Goal: Information Seeking & Learning: Learn about a topic

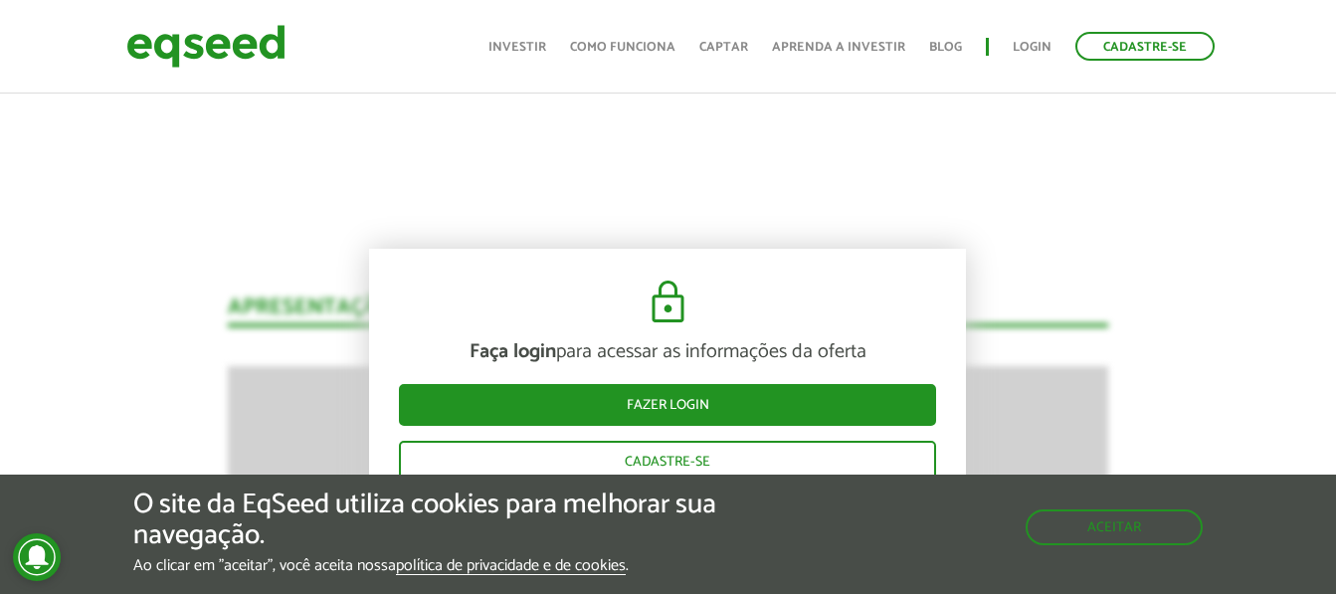
scroll to position [2445, 0]
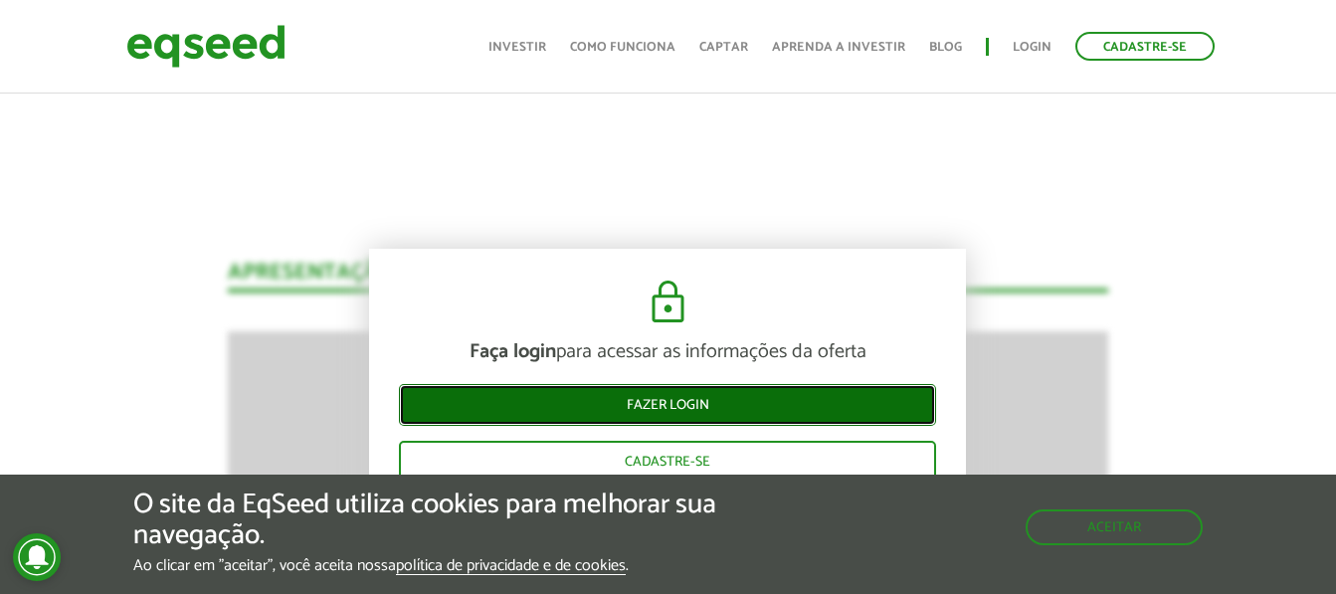
click at [710, 415] on link "Fazer login" at bounding box center [667, 405] width 537 height 42
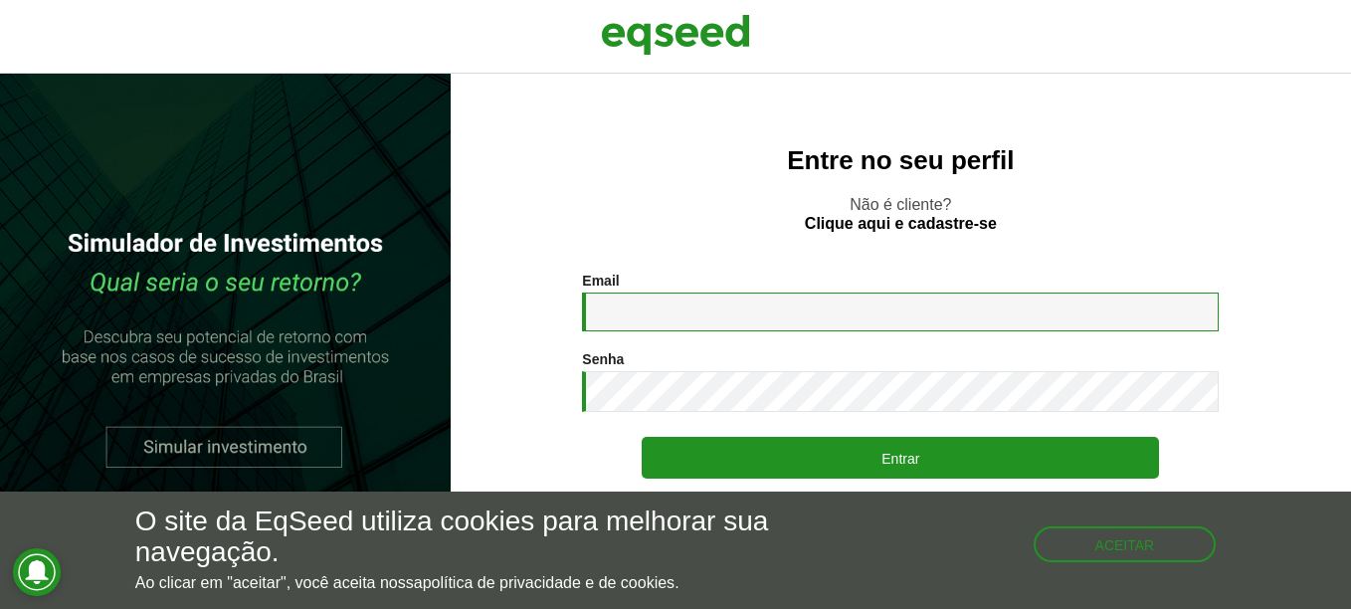
click at [729, 308] on input "Email *" at bounding box center [900, 312] width 637 height 39
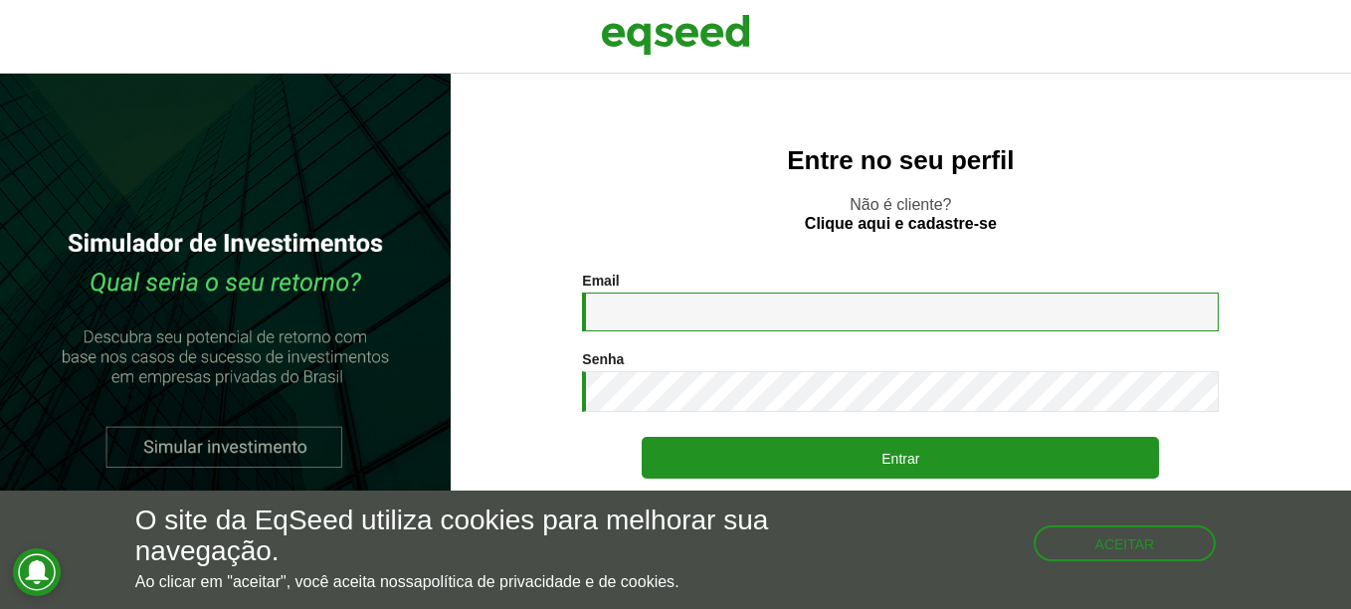
click at [700, 322] on input "Email *" at bounding box center [900, 312] width 637 height 39
type input "**********"
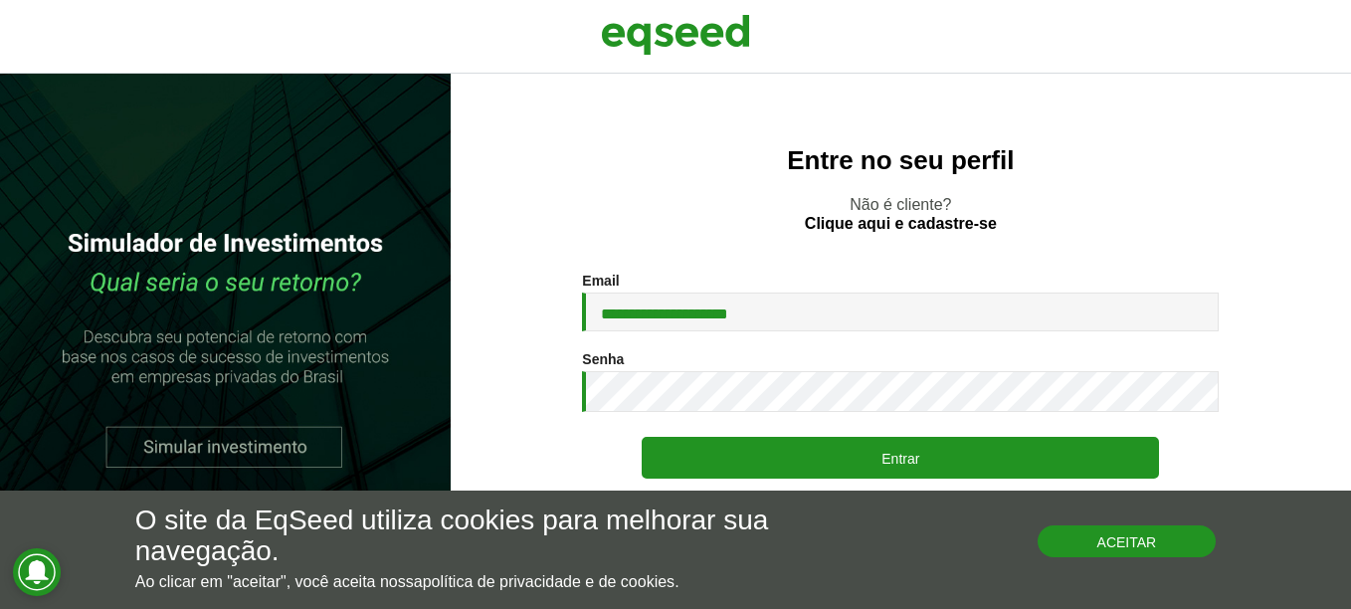
click at [1141, 540] on button "Aceitar" at bounding box center [1127, 541] width 179 height 32
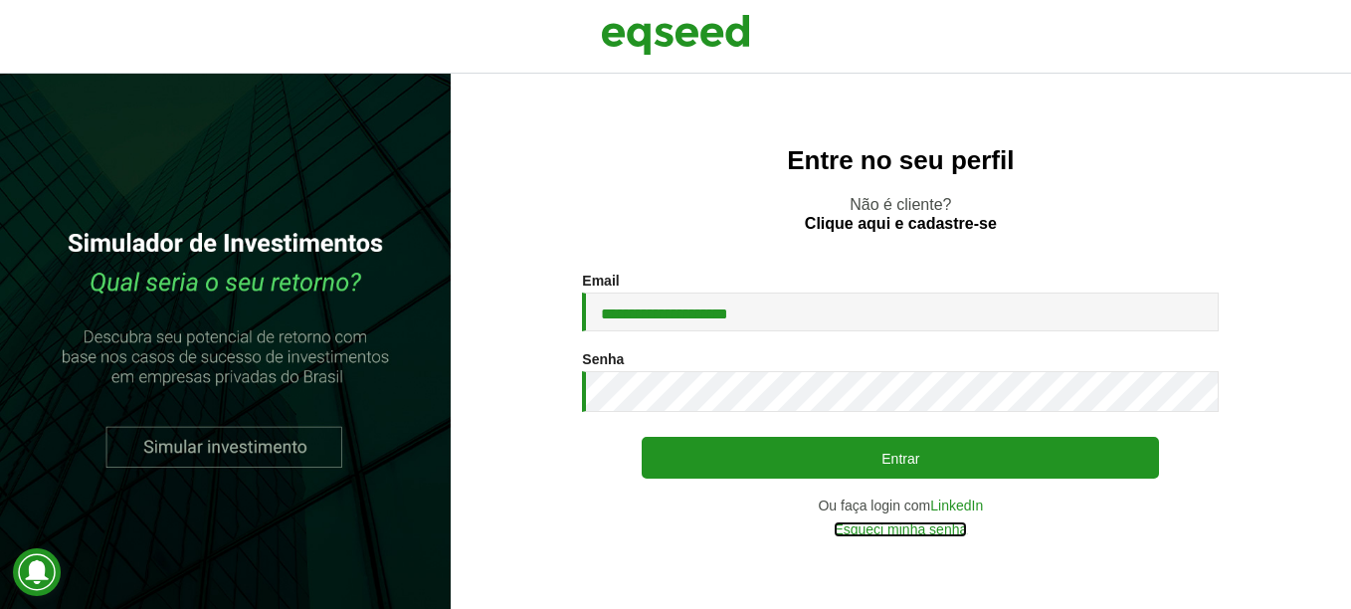
click at [938, 528] on link "Esqueci minha senha" at bounding box center [900, 529] width 133 height 14
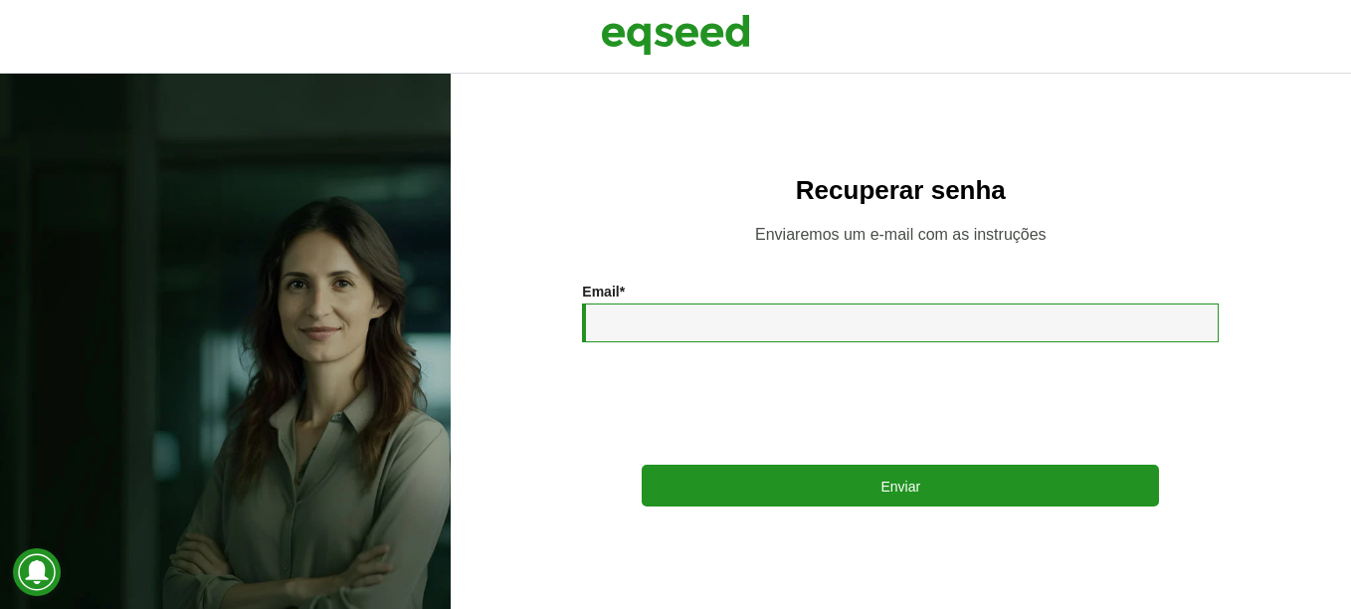
click at [704, 328] on input "Email *" at bounding box center [900, 322] width 637 height 39
type input "**********"
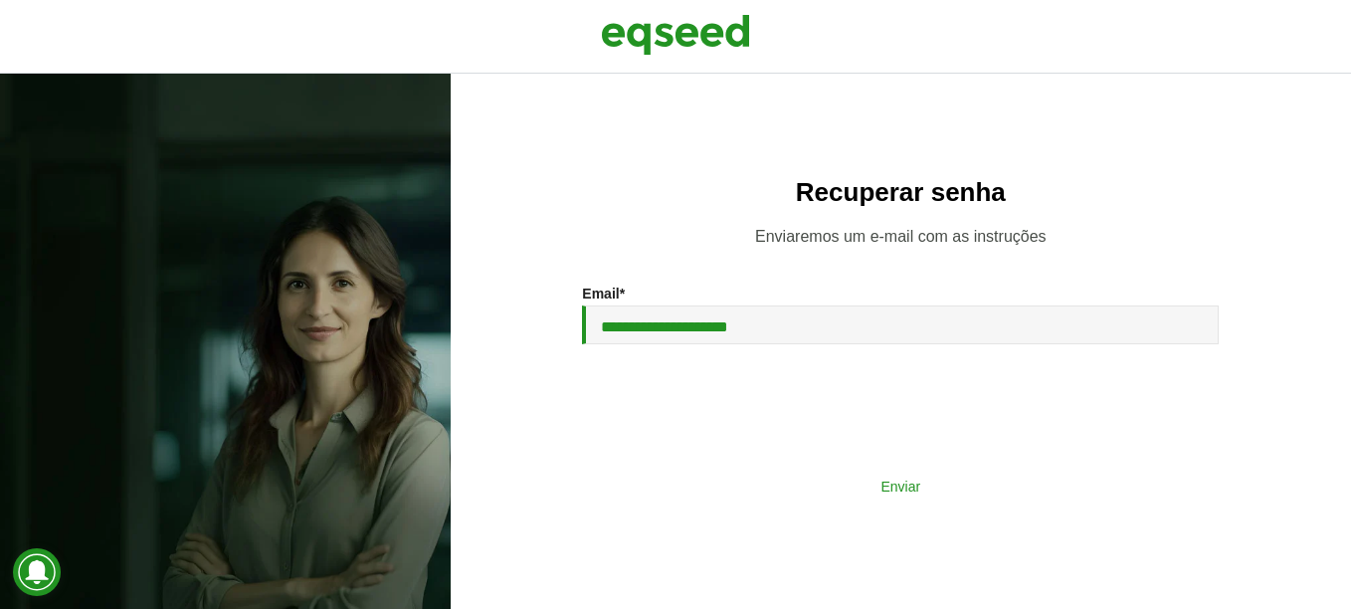
click at [841, 486] on button "Enviar" at bounding box center [900, 486] width 517 height 38
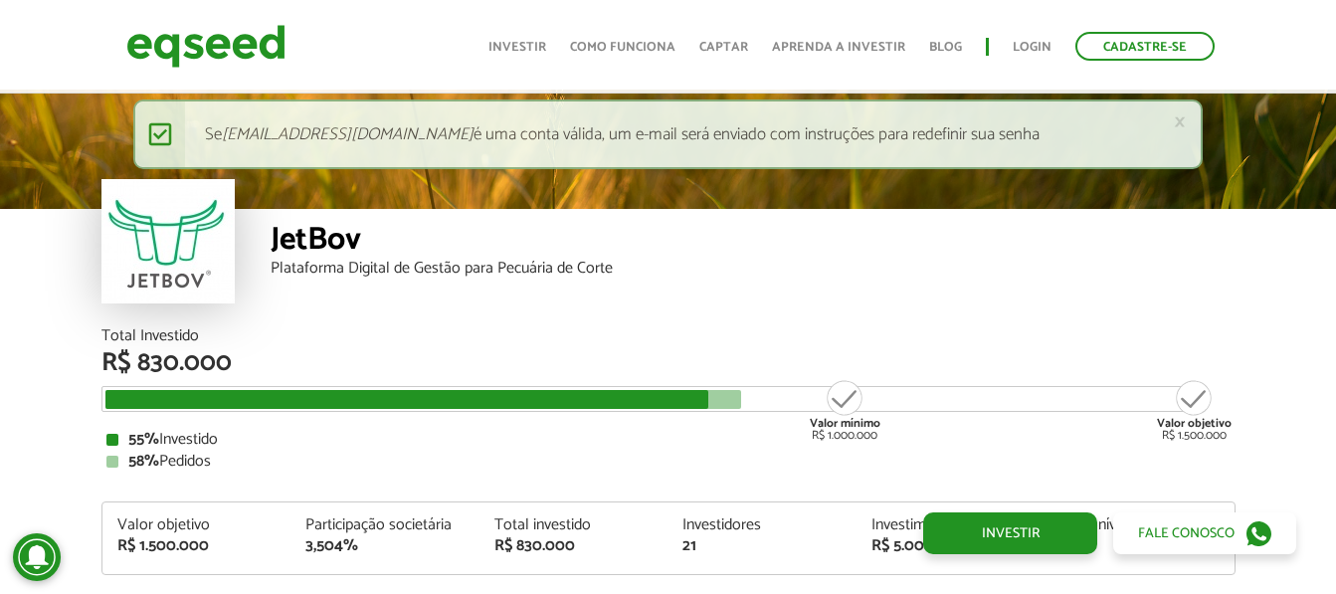
scroll to position [2345, 0]
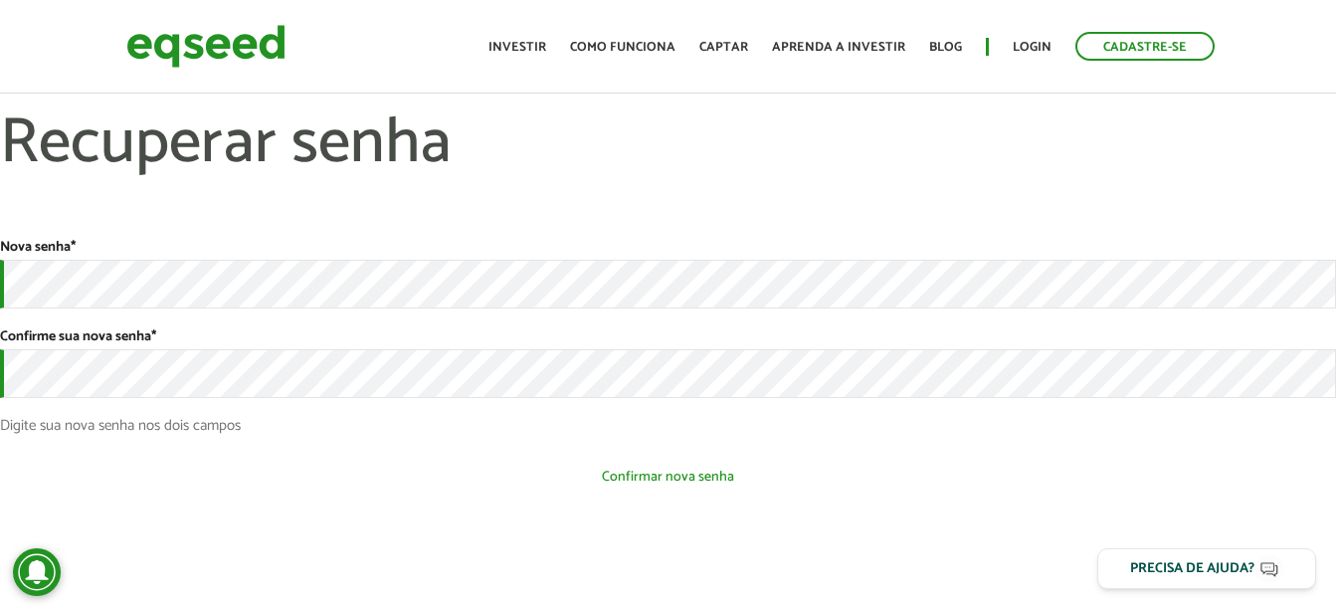
click at [606, 489] on button "Confirmar nova senha" at bounding box center [668, 477] width 1336 height 38
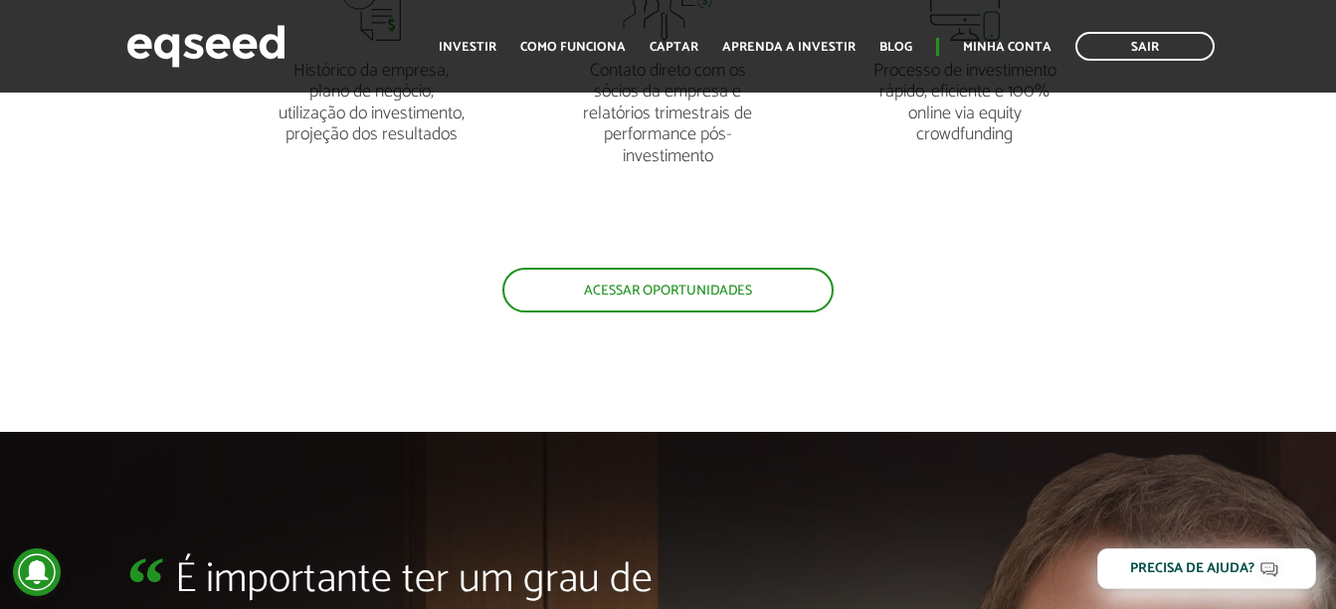
scroll to position [3881, 0]
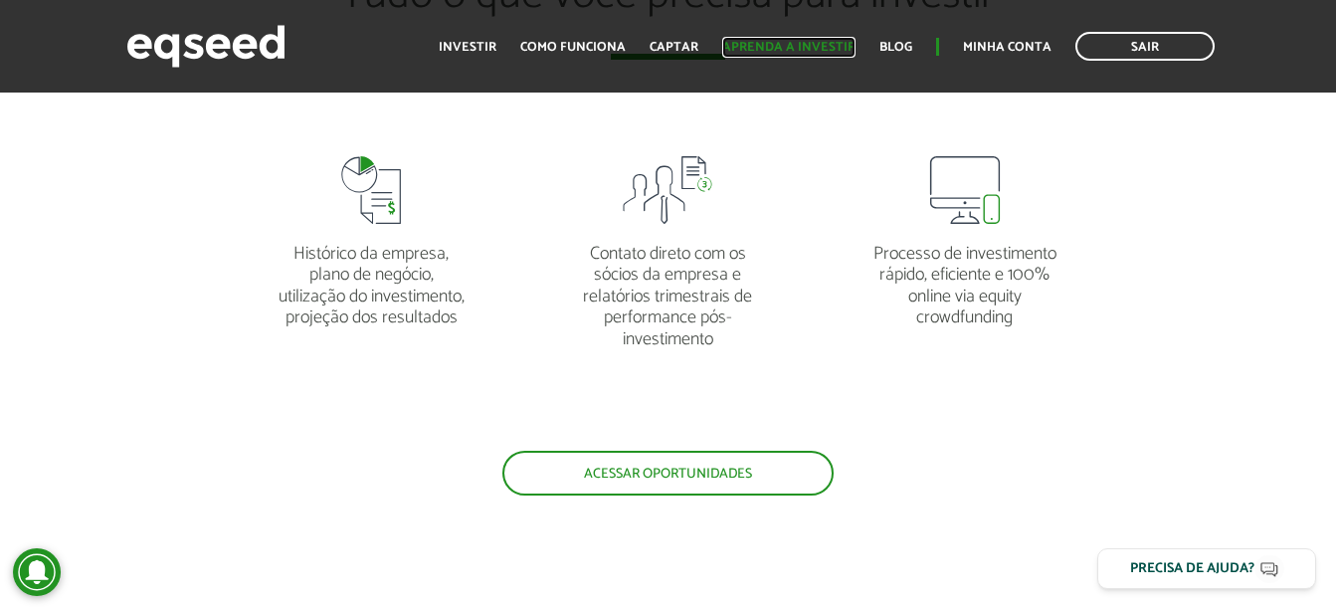
click at [762, 42] on link "Aprenda a investir" at bounding box center [788, 47] width 133 height 13
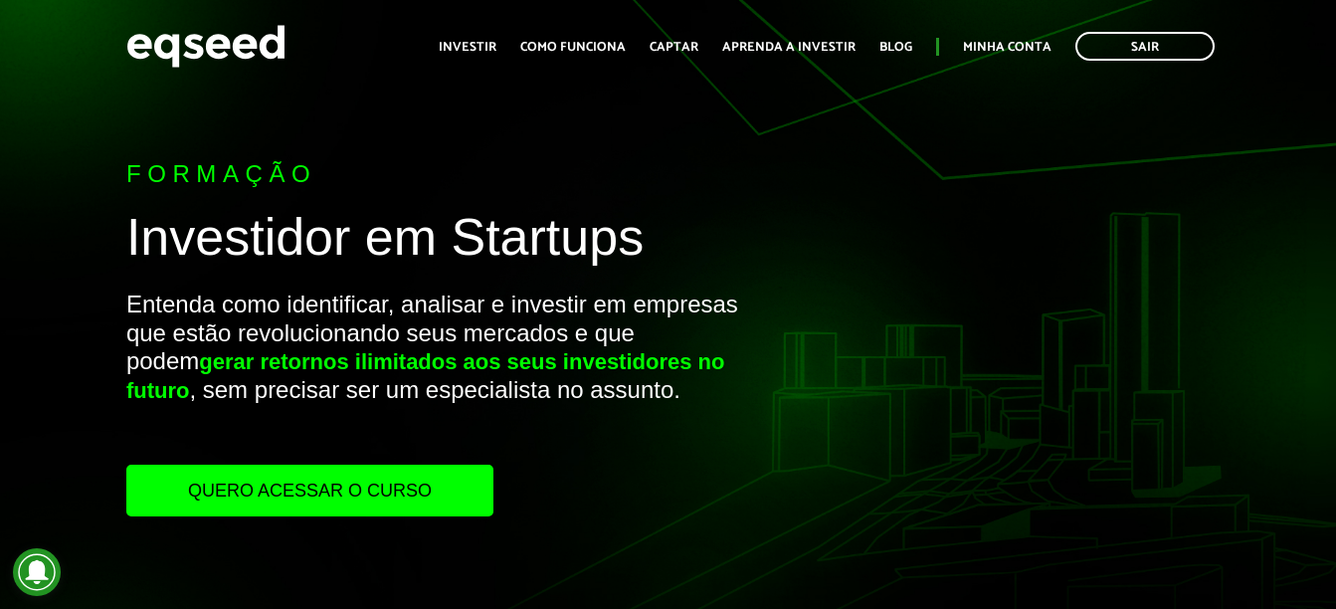
click at [357, 478] on link "Quero acessar o curso" at bounding box center [309, 491] width 367 height 52
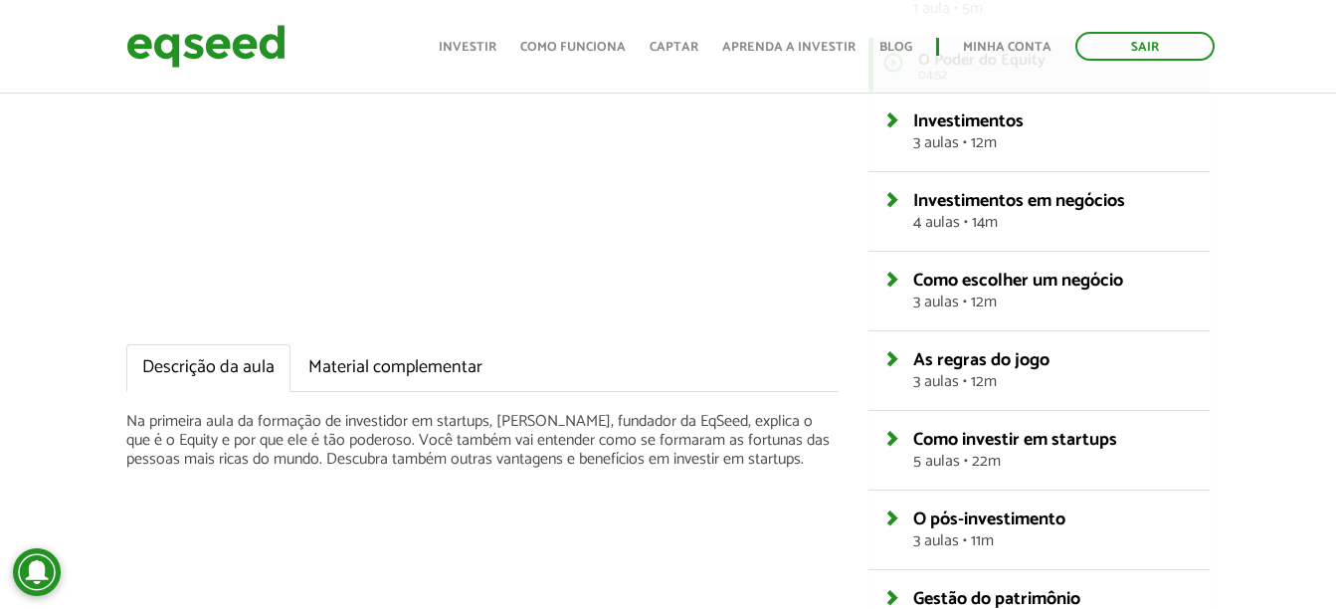
scroll to position [398, 0]
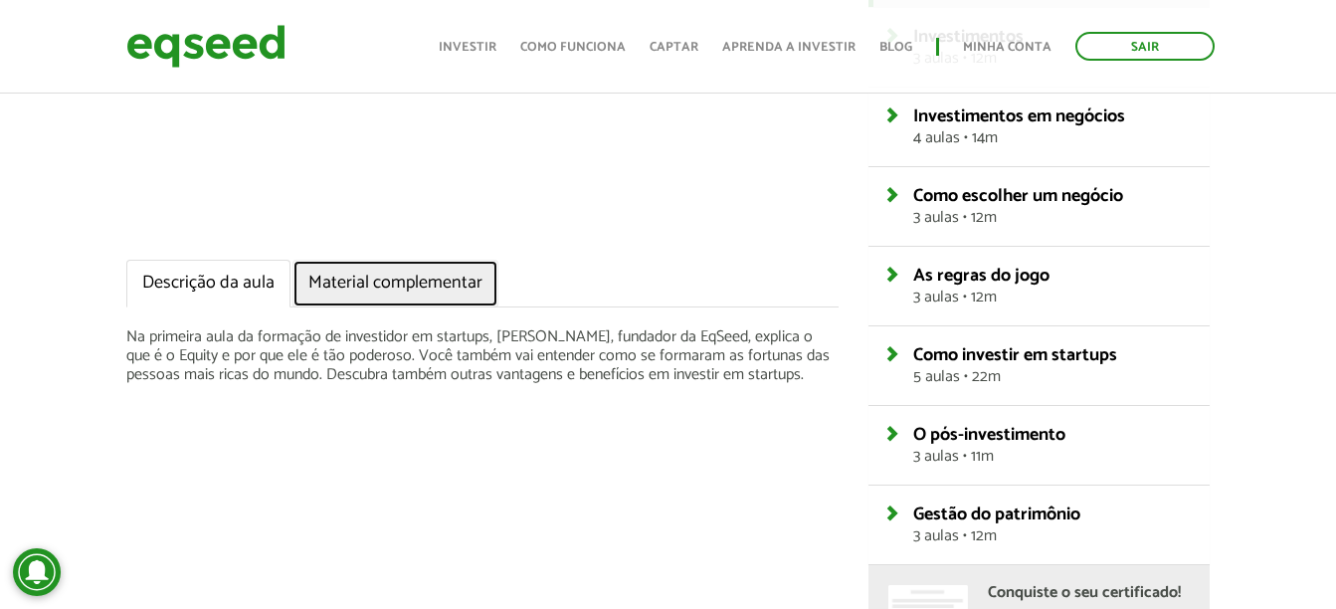
click at [357, 270] on link "Material complementar" at bounding box center [396, 284] width 206 height 48
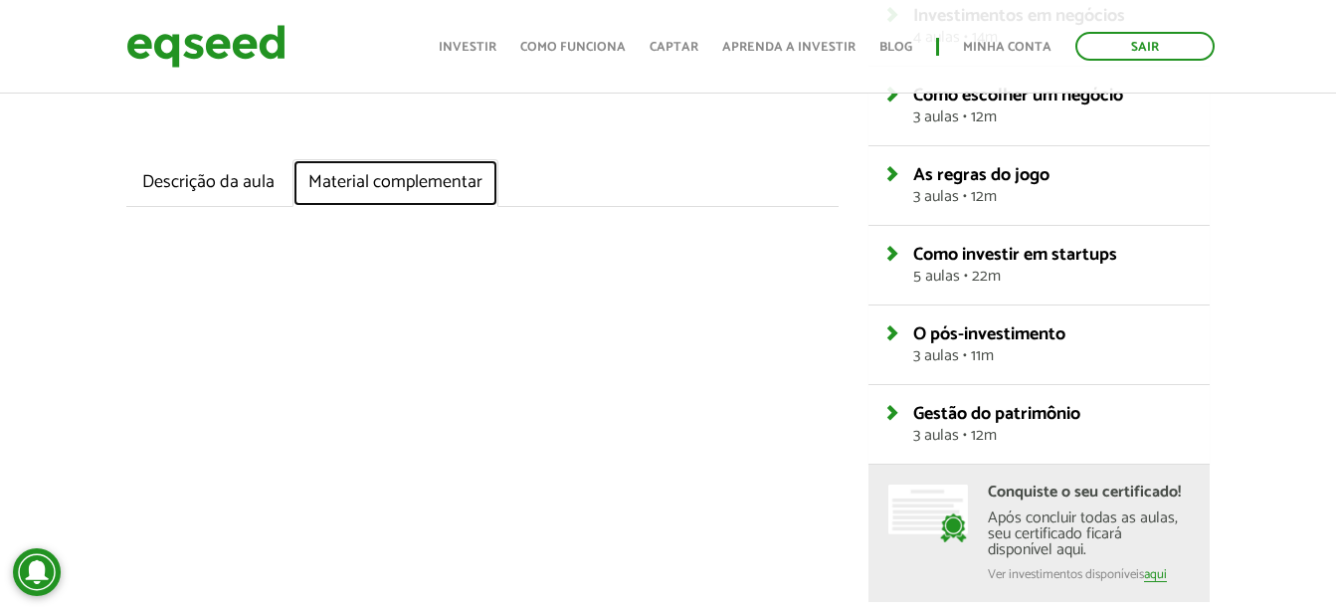
scroll to position [498, 0]
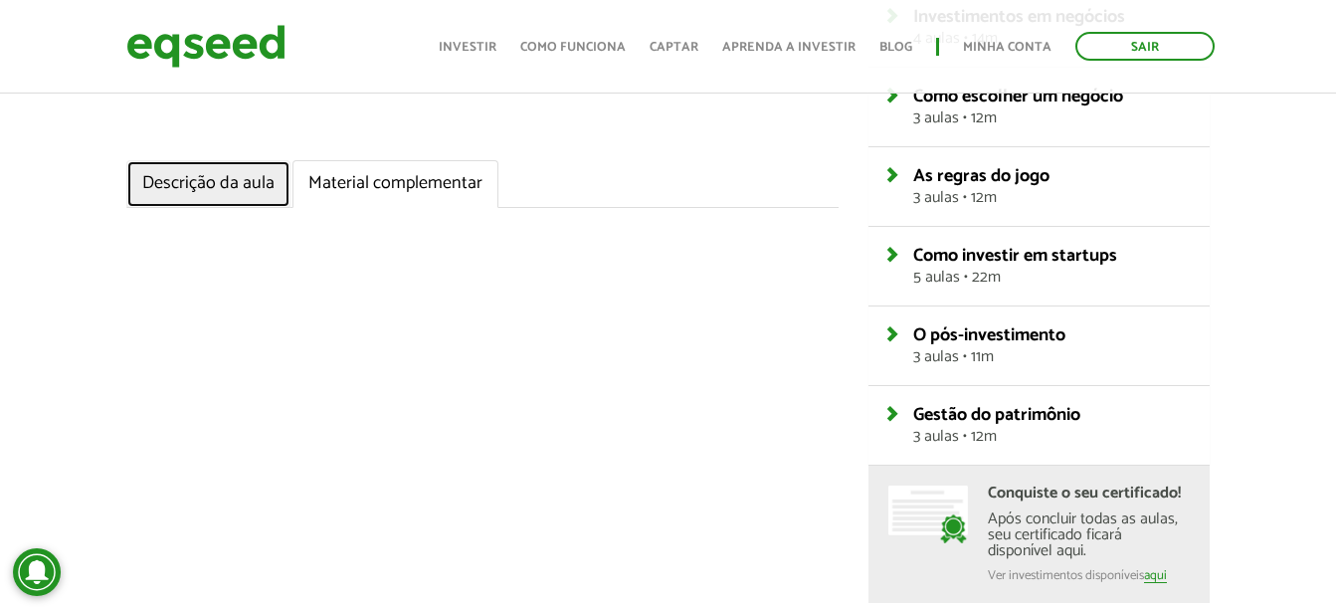
click at [195, 176] on link "Descrição da aula" at bounding box center [208, 184] width 164 height 48
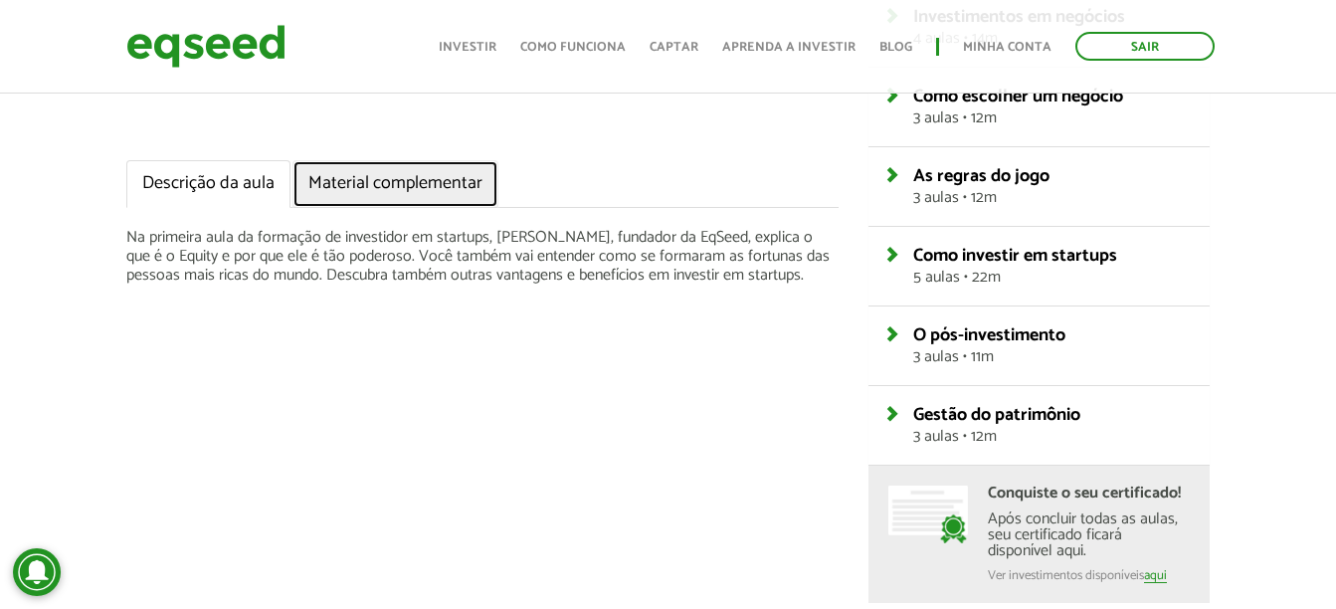
click at [398, 186] on link "Material complementar" at bounding box center [396, 184] width 206 height 48
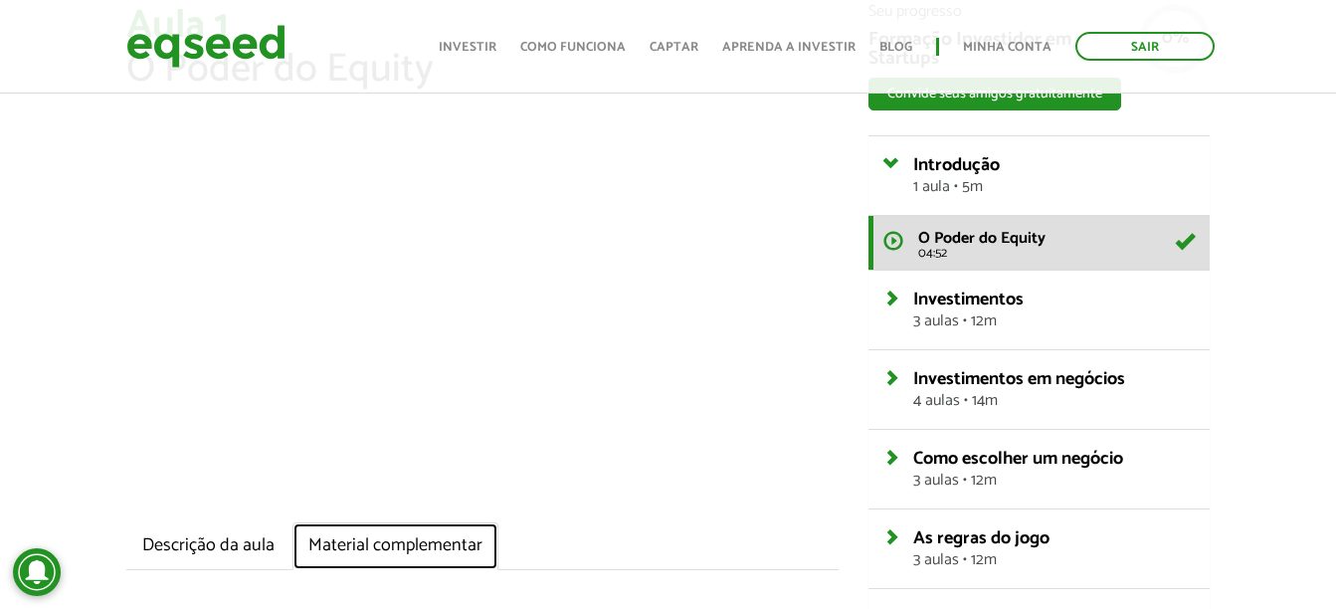
scroll to position [100, 0]
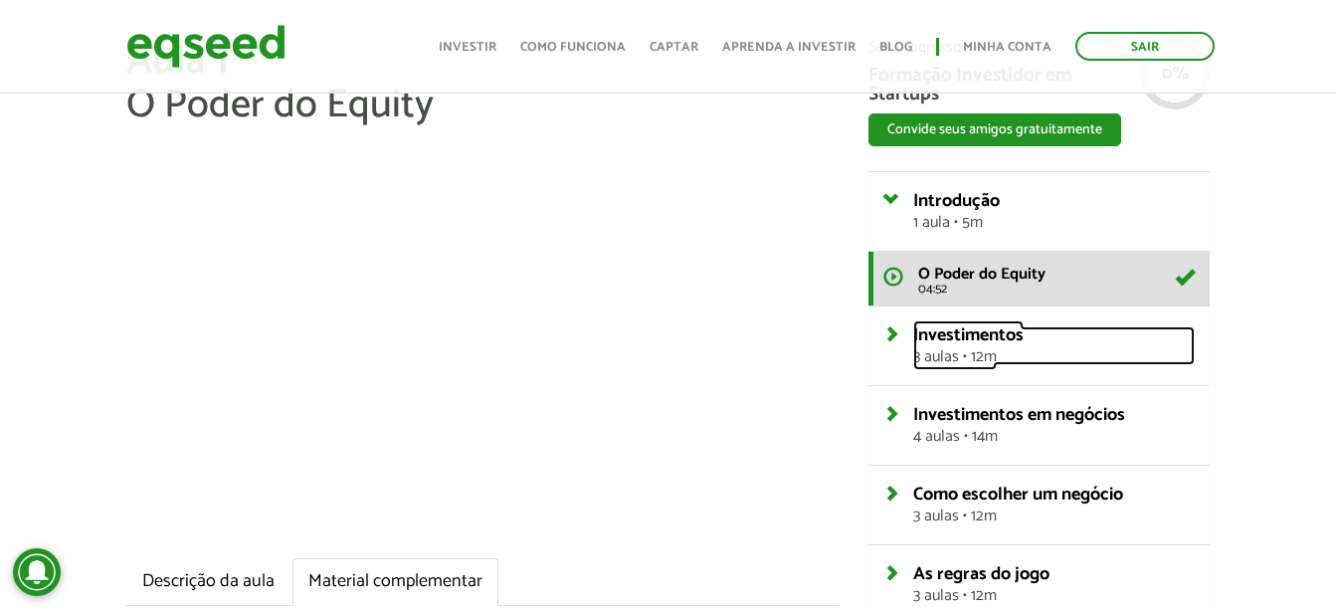
click at [1049, 347] on link "Investimentos 3 aulas • 12m" at bounding box center [1054, 345] width 282 height 39
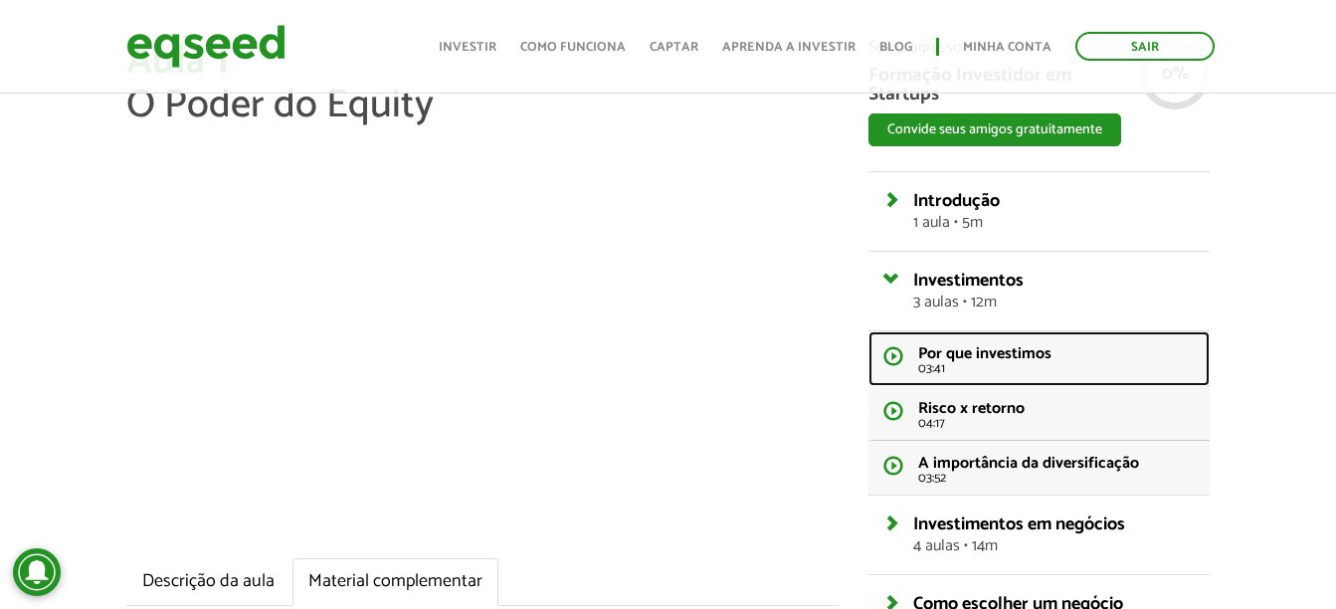
click at [987, 360] on span "Por que investimos" at bounding box center [984, 353] width 133 height 27
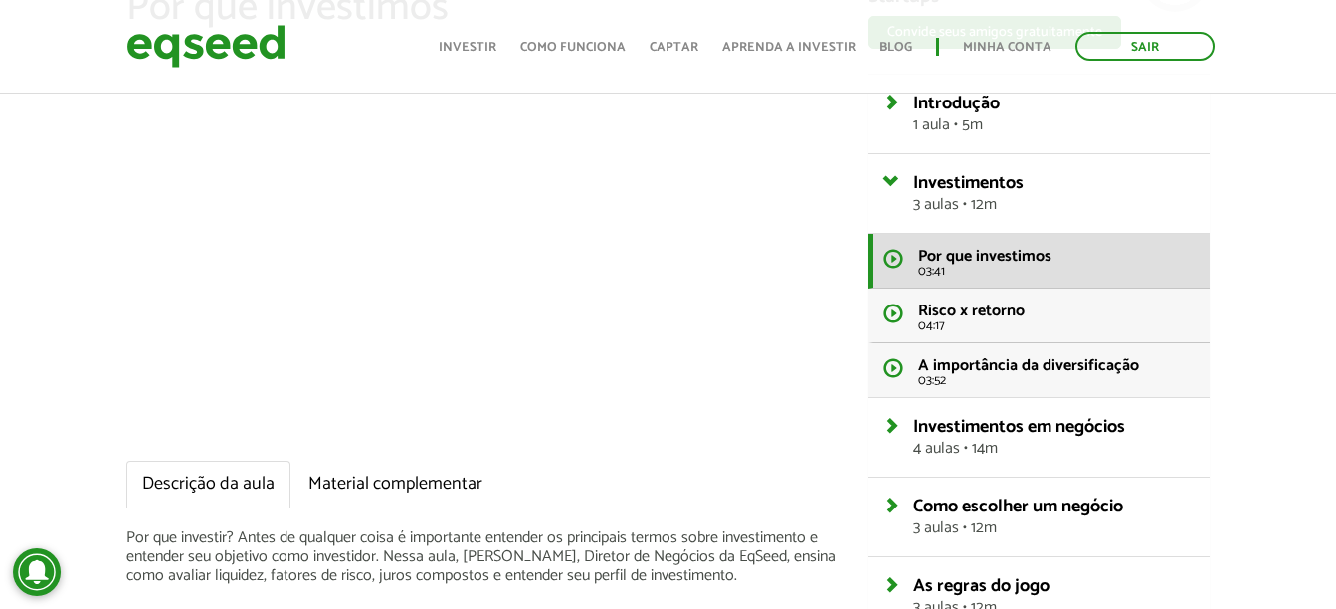
scroll to position [199, 0]
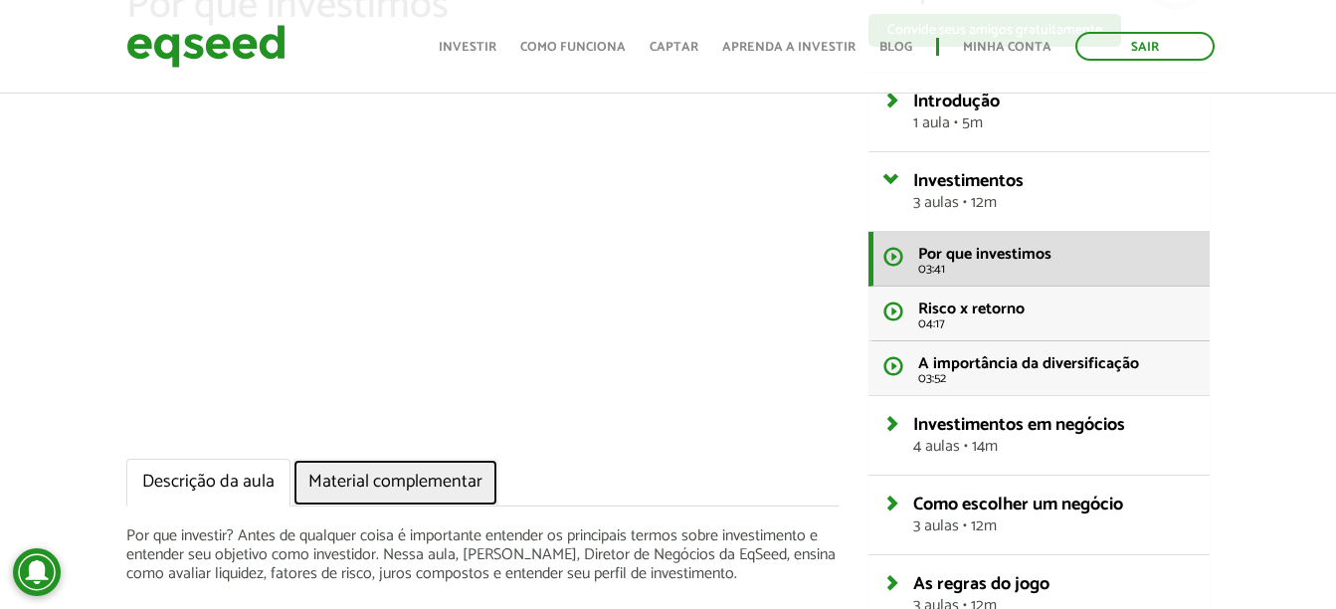
click at [401, 482] on link "Material complementar" at bounding box center [396, 483] width 206 height 48
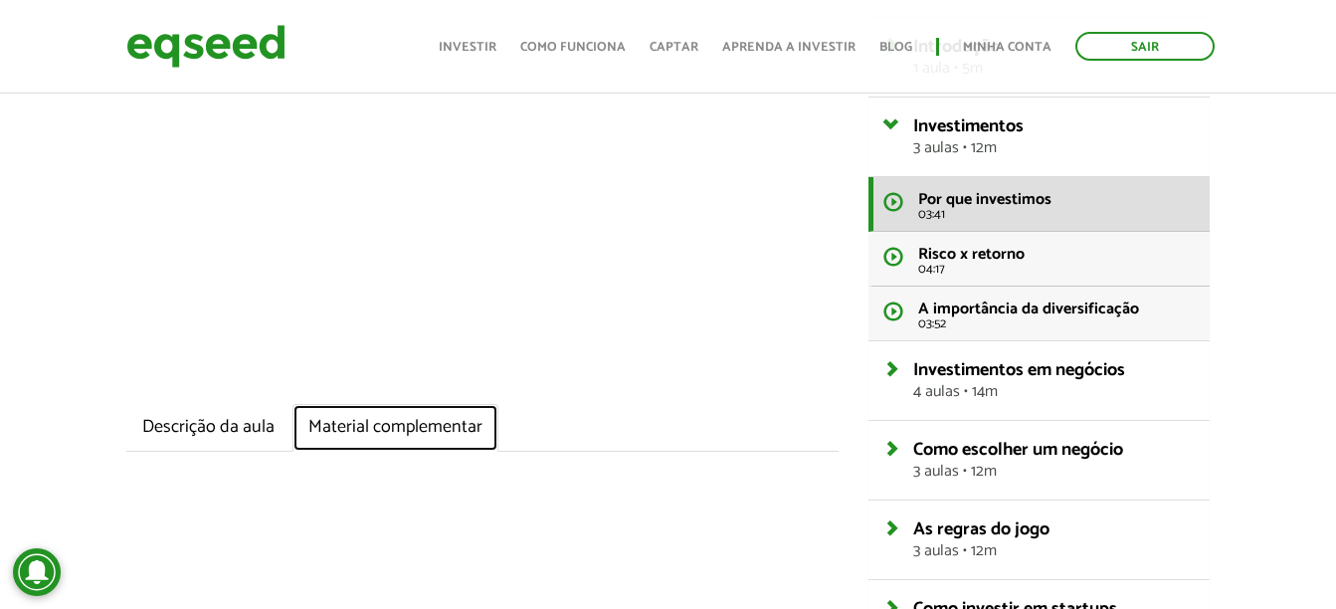
scroll to position [398, 0]
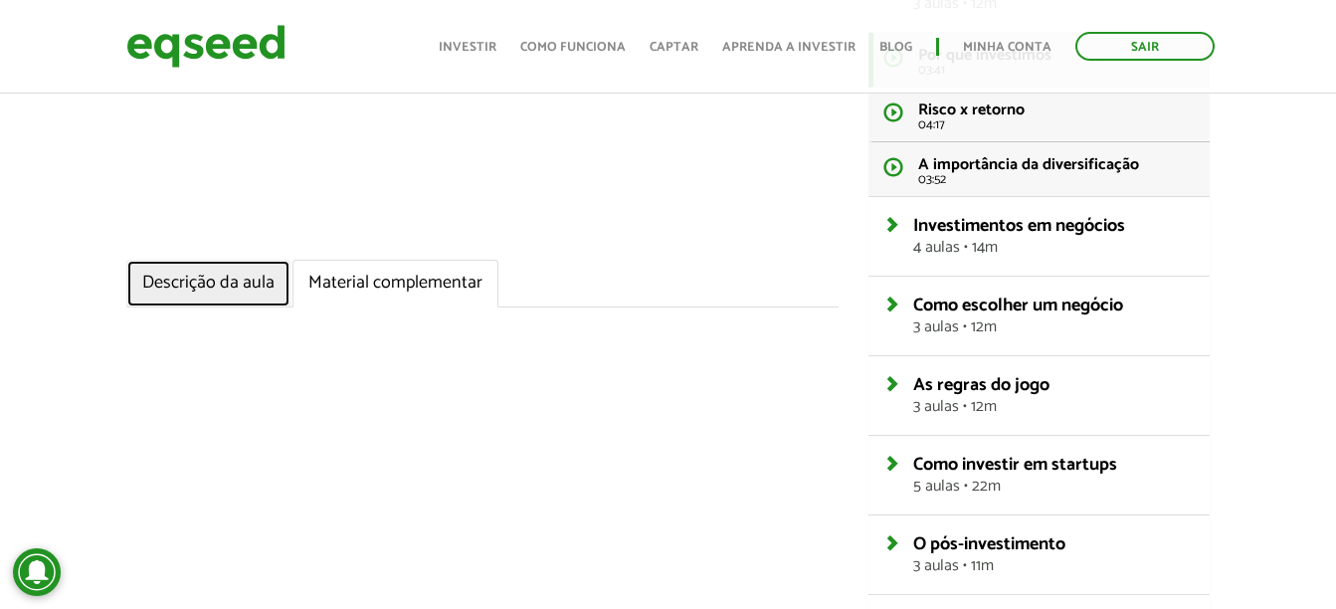
click at [245, 275] on link "Descrição da aula" at bounding box center [208, 284] width 164 height 48
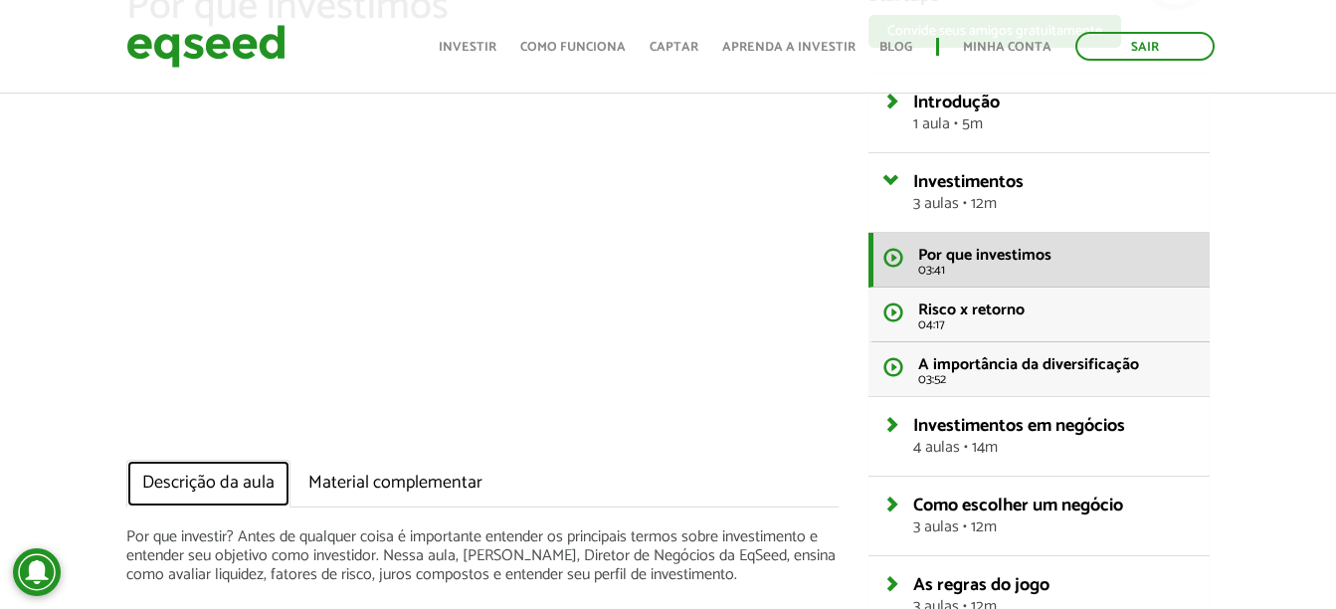
scroll to position [199, 0]
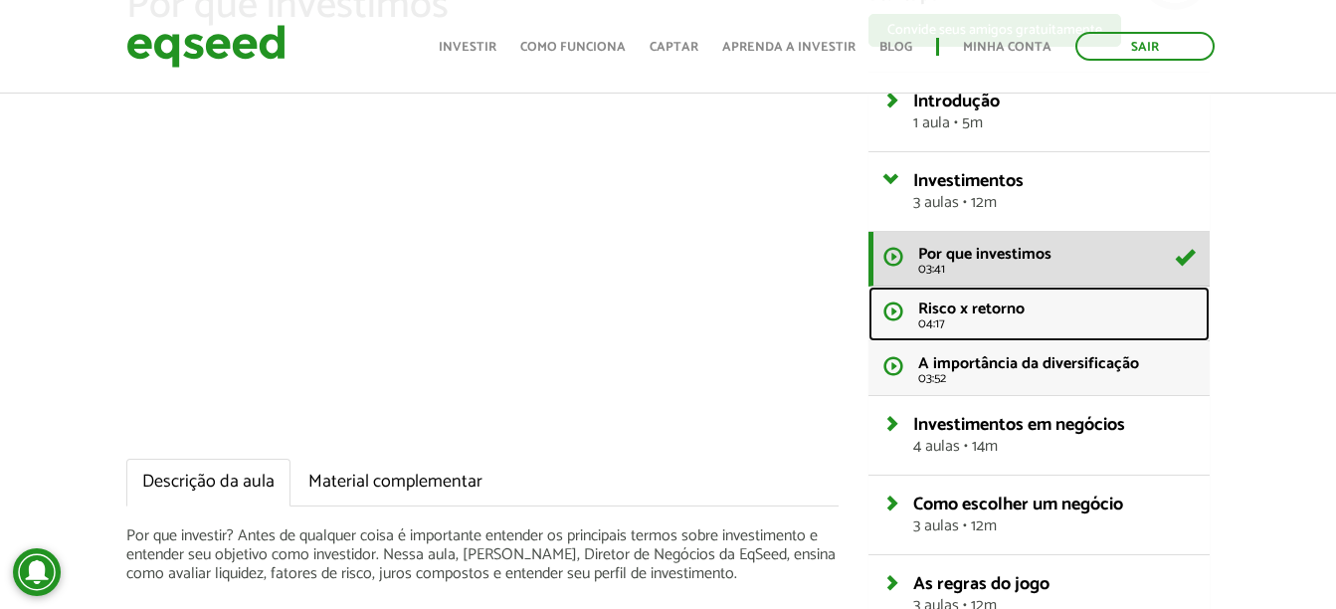
click at [940, 309] on span "Risco x retorno" at bounding box center [971, 309] width 106 height 27
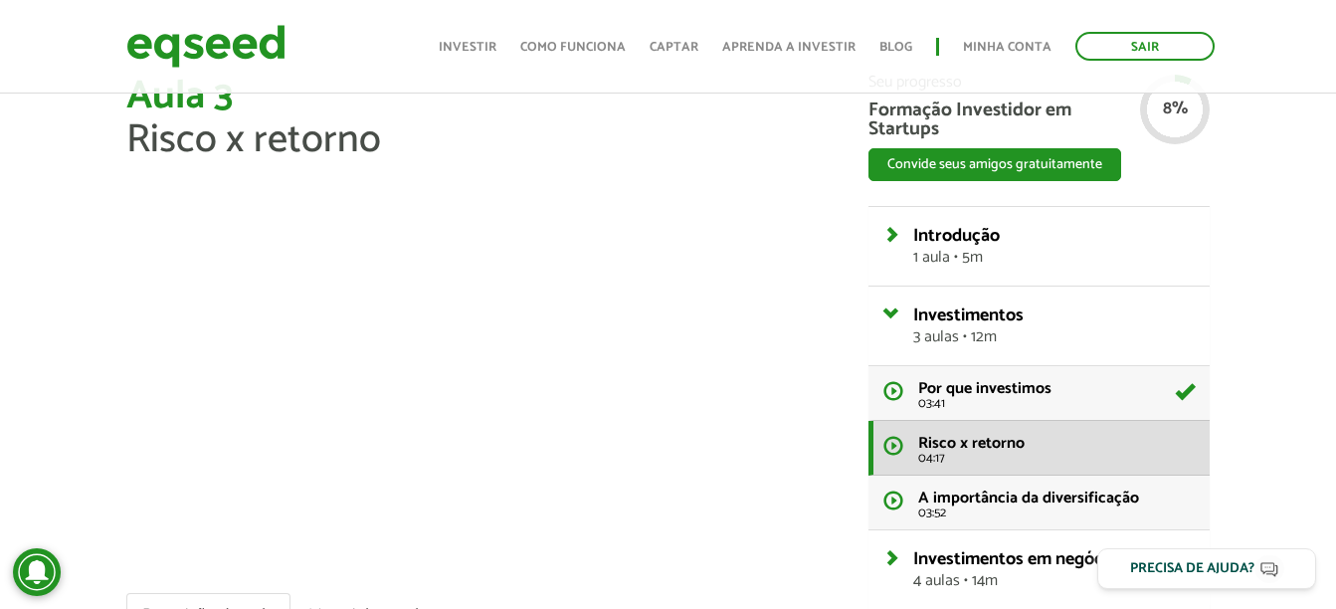
scroll to position [199, 0]
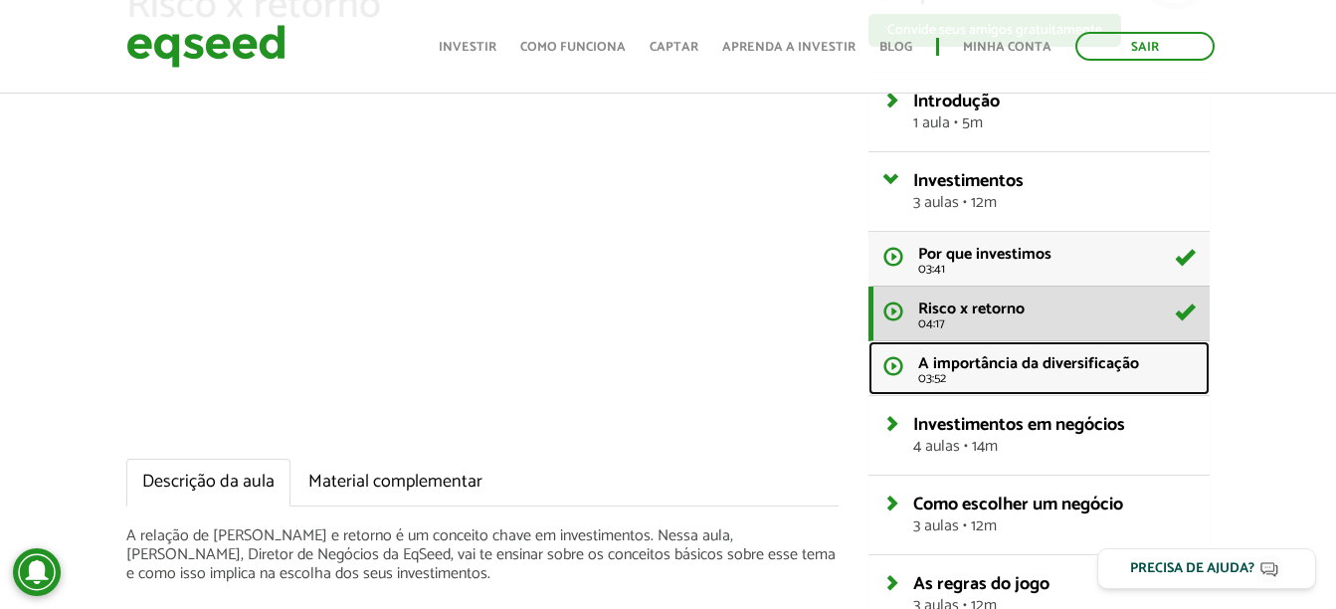
click at [1009, 371] on span "A importância da diversificação" at bounding box center [1028, 363] width 221 height 27
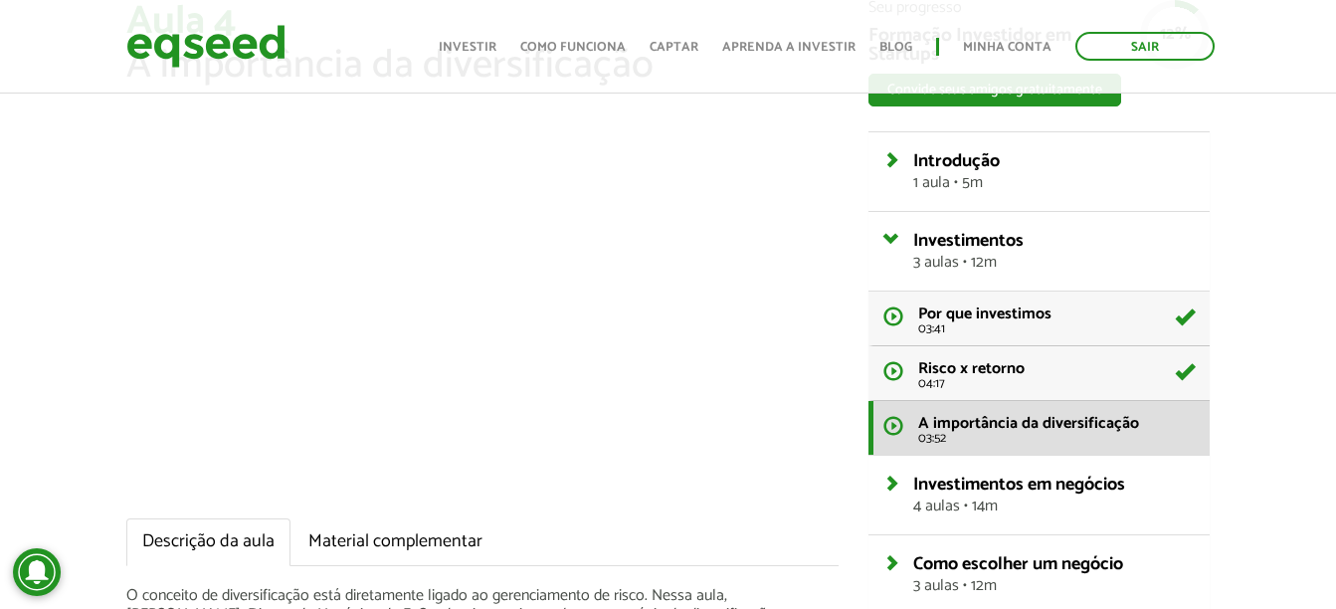
scroll to position [138, 0]
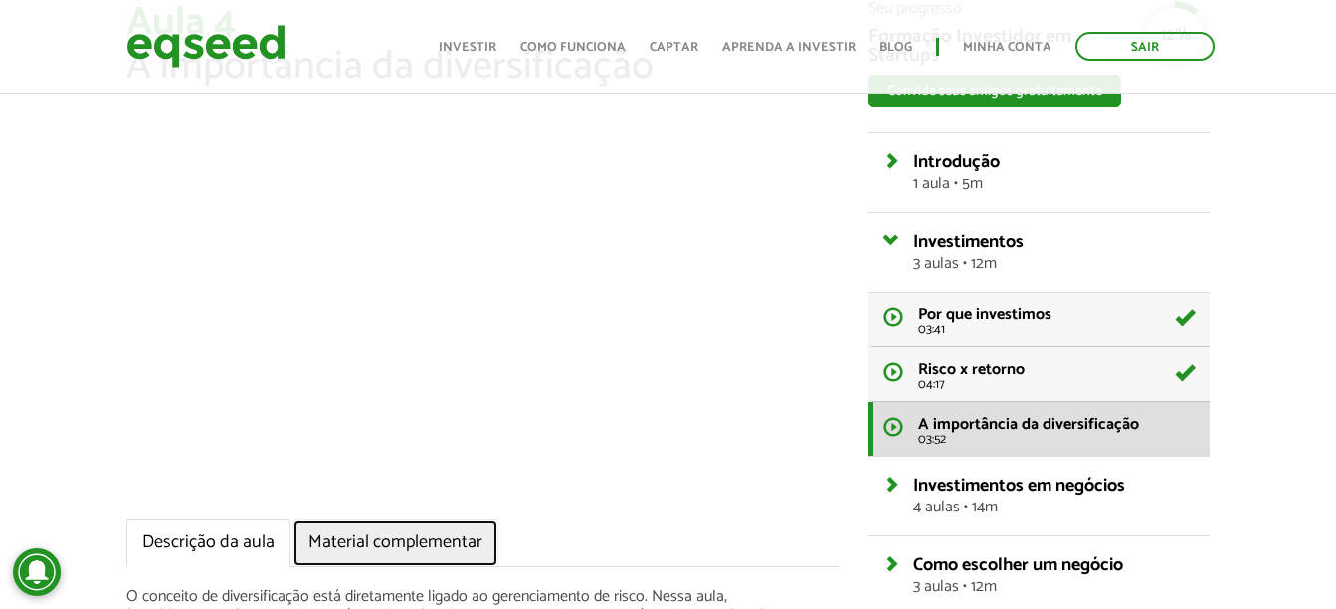
click at [407, 536] on link "Material complementar" at bounding box center [396, 543] width 206 height 48
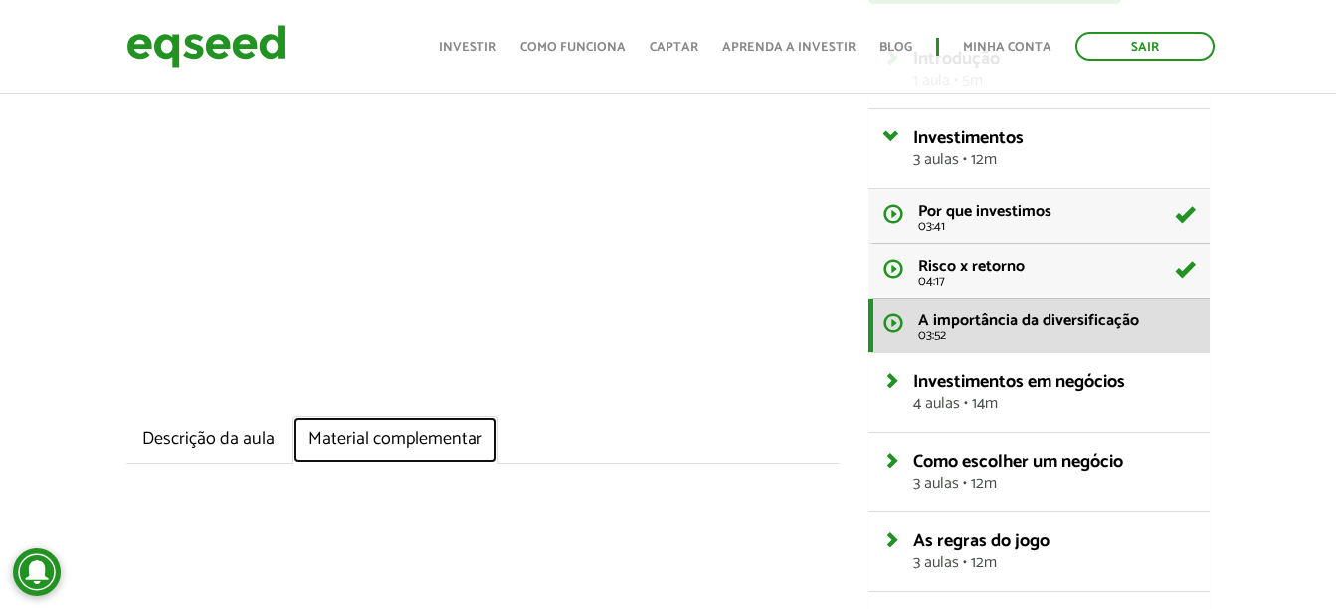
scroll to position [337, 0]
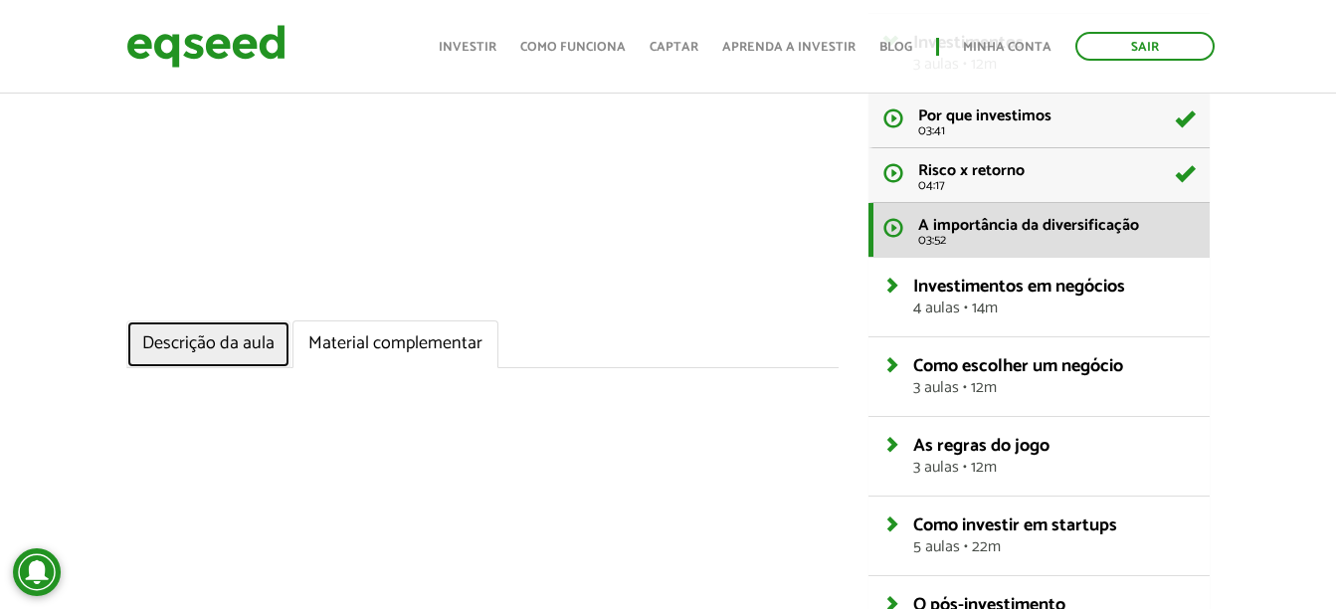
click at [238, 344] on link "Descrição da aula" at bounding box center [208, 344] width 164 height 48
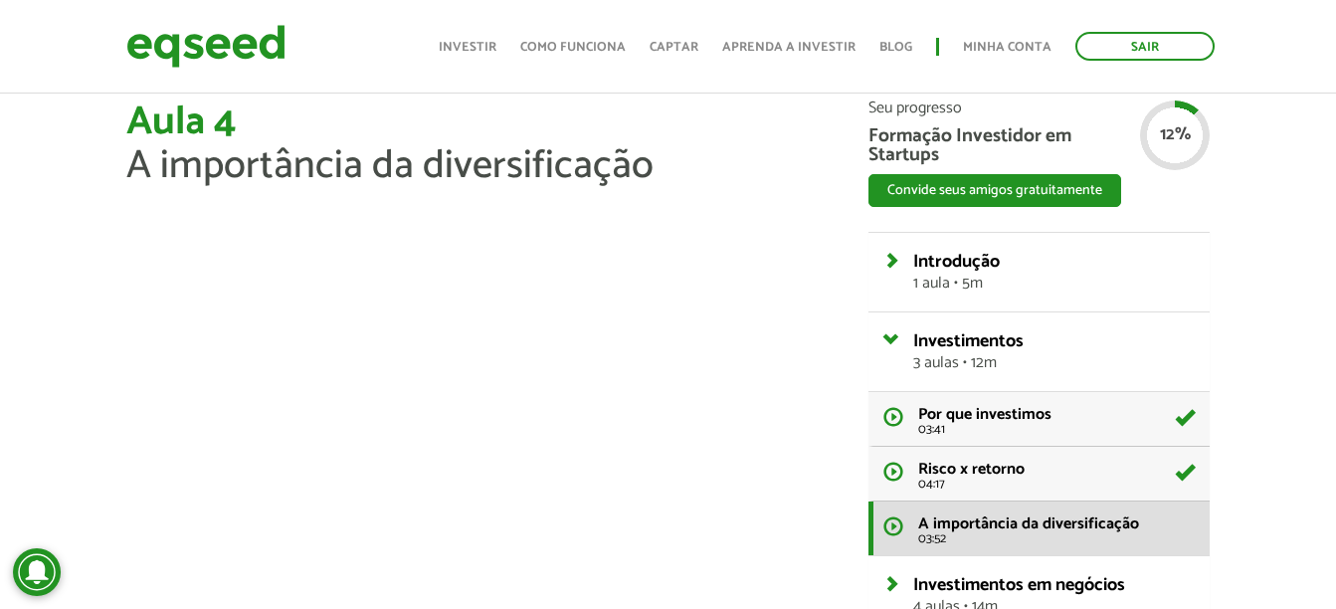
scroll to position [138, 0]
